Goal: Task Accomplishment & Management: Use online tool/utility

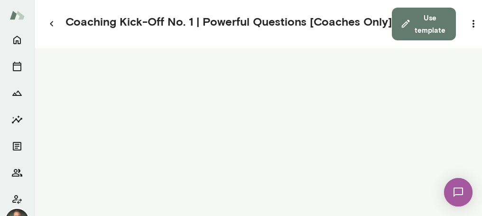
click at [31, 37] on div at bounding box center [17, 134] width 34 height 209
click at [19, 38] on icon "Home" at bounding box center [16, 39] width 11 height 11
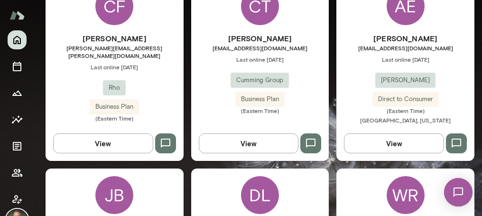
scroll to position [352, 0]
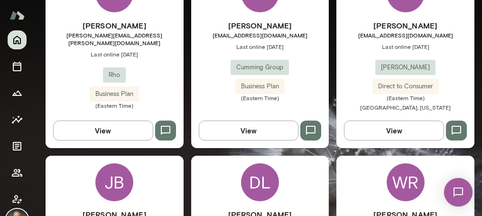
click at [198, 63] on div "Chris Terceira cterceira@cumming-group.com Last online January 31 Cumming Group…" at bounding box center [260, 61] width 138 height 82
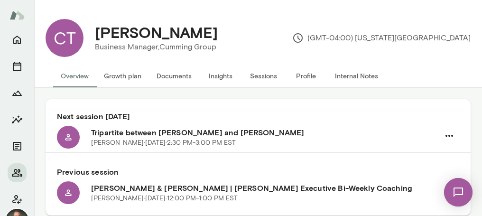
scroll to position [2, 0]
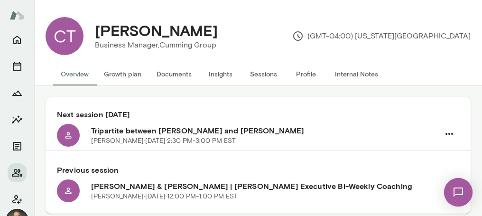
click at [170, 74] on button "Documents" at bounding box center [174, 74] width 50 height 23
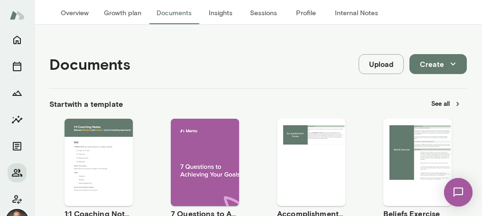
scroll to position [74, 0]
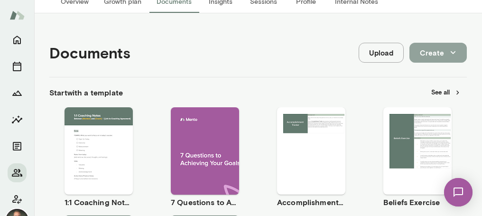
click at [457, 51] on icon "button" at bounding box center [453, 52] width 10 height 10
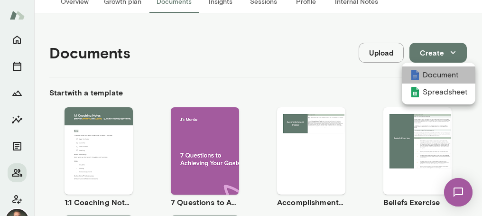
click at [444, 72] on li "Document" at bounding box center [439, 74] width 74 height 17
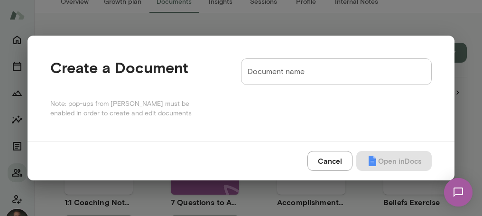
click at [292, 72] on input "Document name" at bounding box center [336, 71] width 191 height 27
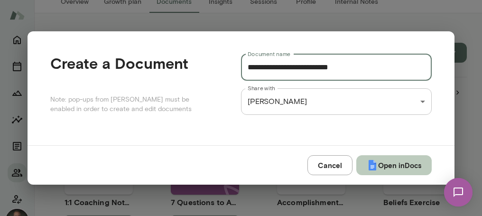
type input "**********"
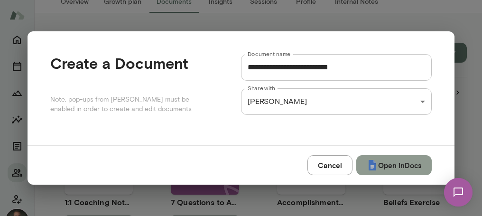
click at [391, 167] on button "Open in Docs" at bounding box center [393, 165] width 75 height 20
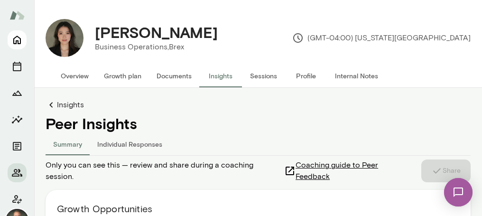
click at [16, 40] on icon "Home" at bounding box center [16, 39] width 11 height 11
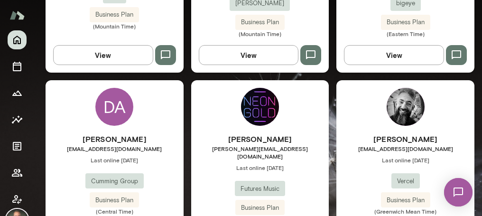
scroll to position [1166, 0]
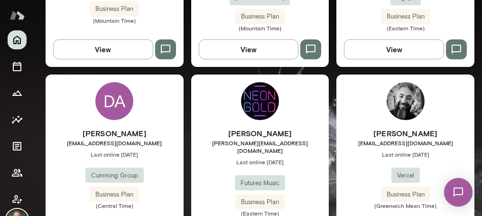
click at [225, 142] on div "[PERSON_NAME] [PERSON_NAME][EMAIL_ADDRESS][DOMAIN_NAME] Last online [DATE] Futu…" at bounding box center [260, 172] width 138 height 89
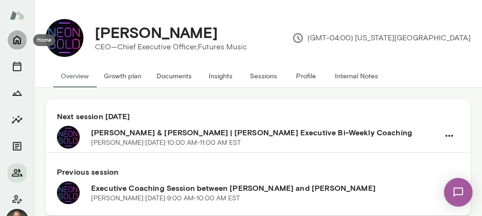
click at [15, 37] on icon "Home" at bounding box center [16, 39] width 11 height 11
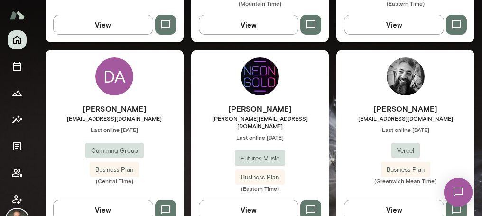
scroll to position [1192, 0]
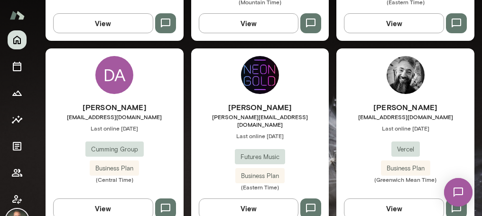
click at [225, 129] on div "Derek Davies derek@neongoldrecords.com Last online August 12 Futures Music Busi…" at bounding box center [260, 146] width 138 height 89
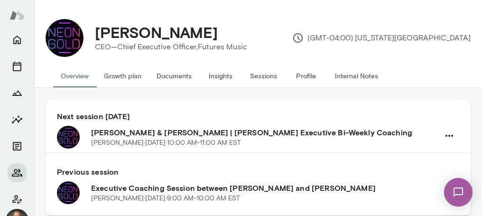
click at [181, 76] on button "Documents" at bounding box center [174, 76] width 50 height 23
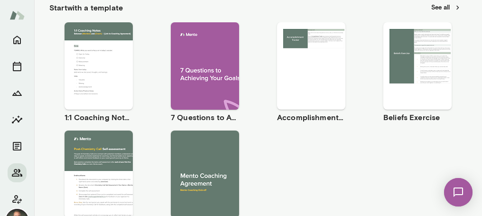
scroll to position [181, 0]
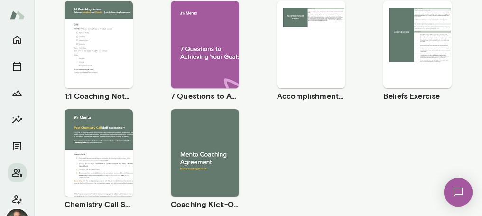
click at [103, 34] on span "Use template" at bounding box center [104, 37] width 35 height 8
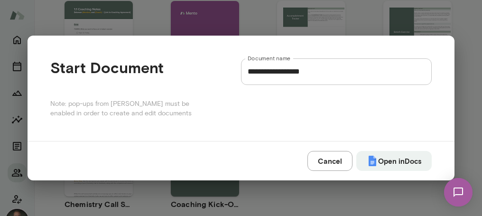
click at [324, 74] on input "**********" at bounding box center [336, 71] width 191 height 27
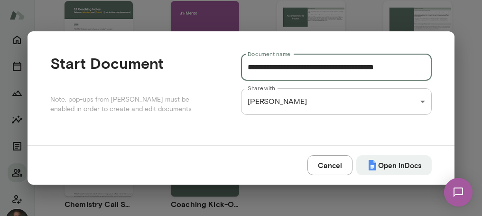
drag, startPoint x: 314, startPoint y: 67, endPoint x: 248, endPoint y: 66, distance: 65.5
click at [248, 66] on input "**********" at bounding box center [336, 67] width 191 height 27
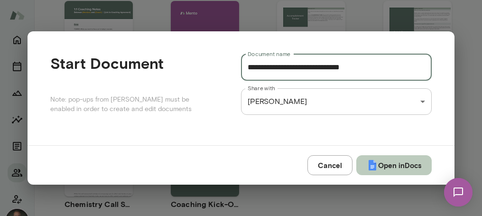
click at [400, 165] on button "Open in Docs" at bounding box center [393, 165] width 75 height 20
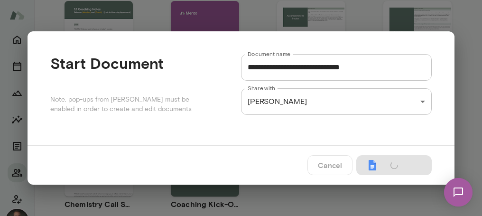
type input "**********"
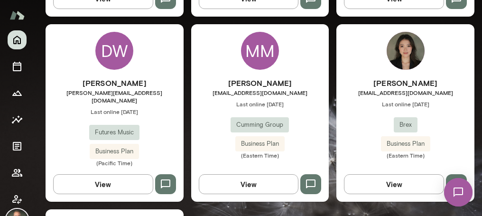
scroll to position [1375, 0]
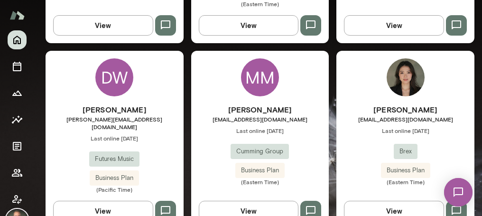
click at [355, 123] on div "[PERSON_NAME] [PERSON_NAME][EMAIL_ADDRESS][DOMAIN_NAME] Last online [DATE] Brex…" at bounding box center [405, 145] width 138 height 82
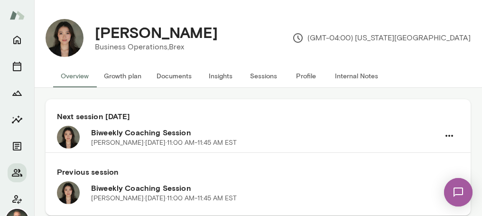
click at [184, 72] on button "Documents" at bounding box center [174, 76] width 50 height 23
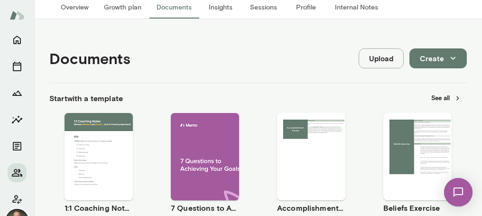
scroll to position [151, 0]
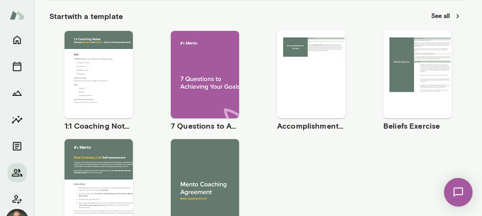
click at [97, 64] on span "Use template" at bounding box center [104, 67] width 35 height 8
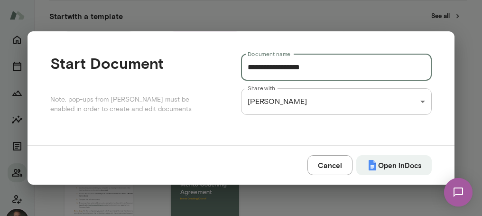
click at [317, 73] on input "**********" at bounding box center [336, 67] width 191 height 27
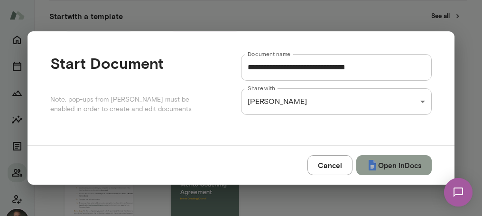
click at [386, 172] on button "Open in Docs" at bounding box center [393, 165] width 75 height 20
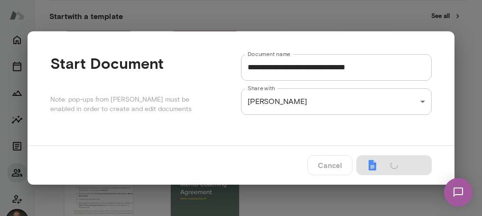
type input "**********"
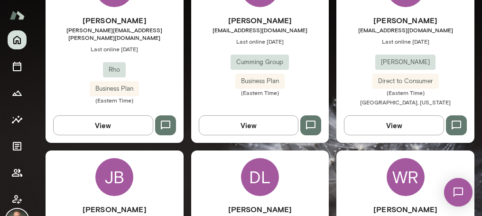
scroll to position [358, 0]
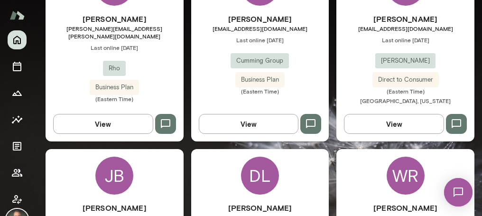
click at [363, 48] on div "Annette Earnhardt earnhardt_annette@bah.com Last online May 14 Booz Allen Hamil…" at bounding box center [405, 59] width 138 height 93
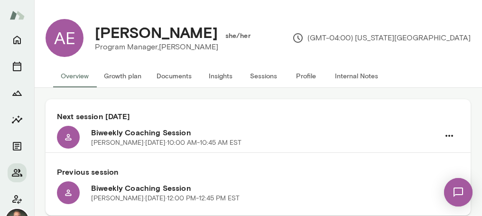
click at [168, 76] on button "Documents" at bounding box center [174, 76] width 50 height 23
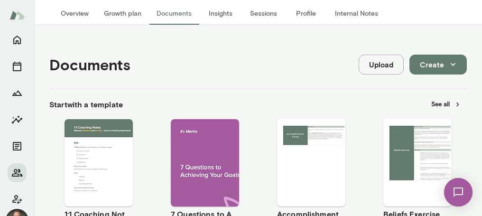
scroll to position [124, 0]
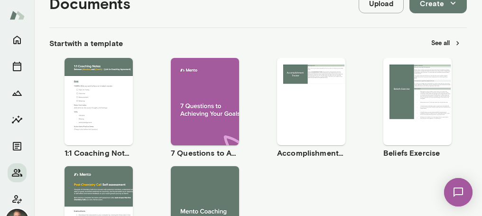
click at [104, 90] on span "Use template" at bounding box center [104, 94] width 35 height 8
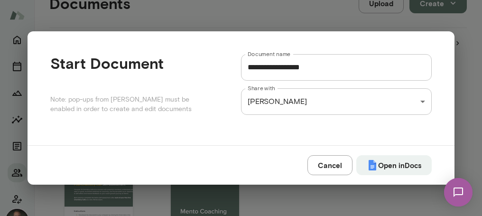
click at [324, 74] on input "**********" at bounding box center [336, 67] width 191 height 27
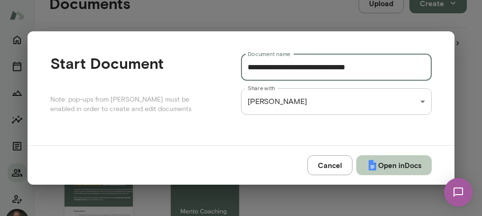
click at [395, 168] on button "Open in Docs" at bounding box center [393, 165] width 75 height 20
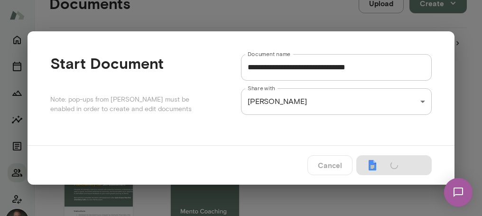
type input "**********"
